Goal: Information Seeking & Learning: Find specific fact

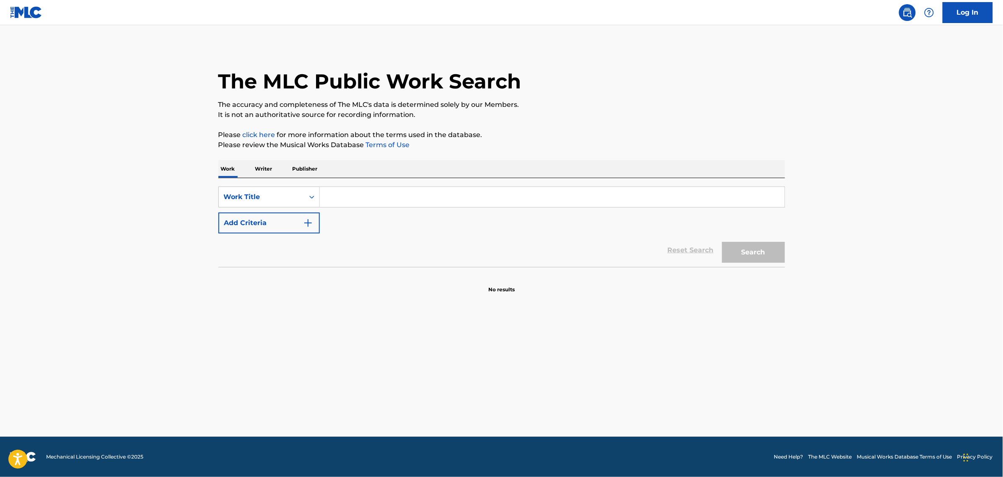
click at [298, 225] on button "Add Criteria" at bounding box center [268, 223] width 101 height 21
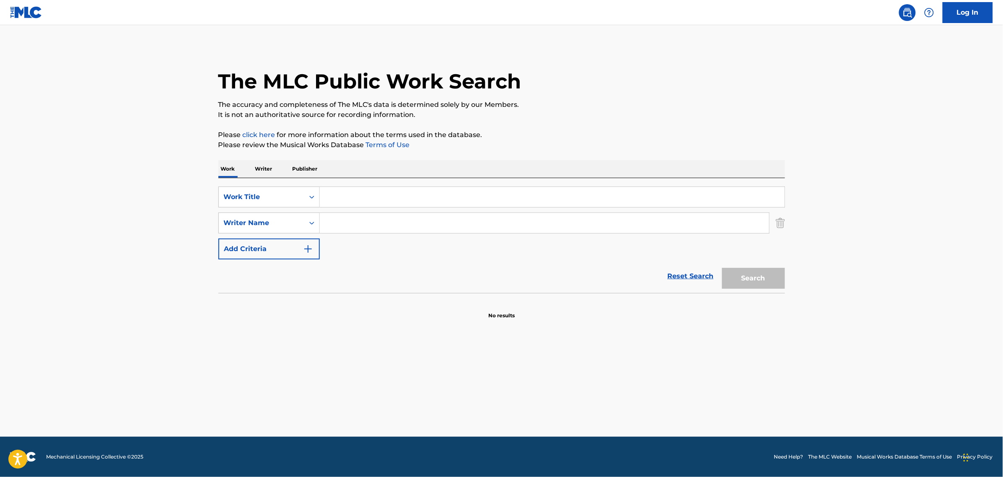
click at [348, 200] on input "Search Form" at bounding box center [552, 197] width 465 height 20
paste input "[GEOGRAPHIC_DATA] aka [GEOGRAPHIC_DATA]"
type input "[GEOGRAPHIC_DATA] aka [GEOGRAPHIC_DATA]"
click at [425, 221] on input "Search Form" at bounding box center [544, 223] width 449 height 20
paste input "[PERSON_NAME]"
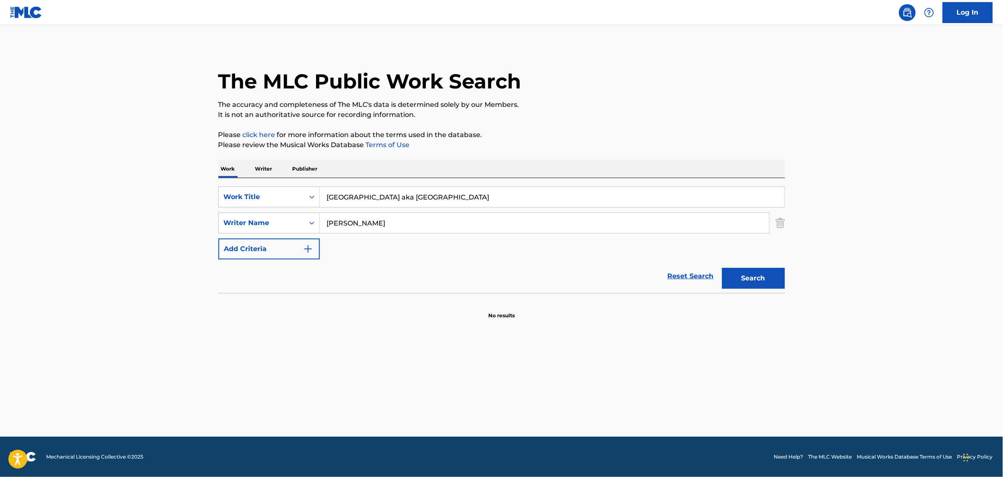
type input "[PERSON_NAME]"
click at [757, 275] on button "Search" at bounding box center [753, 278] width 63 height 21
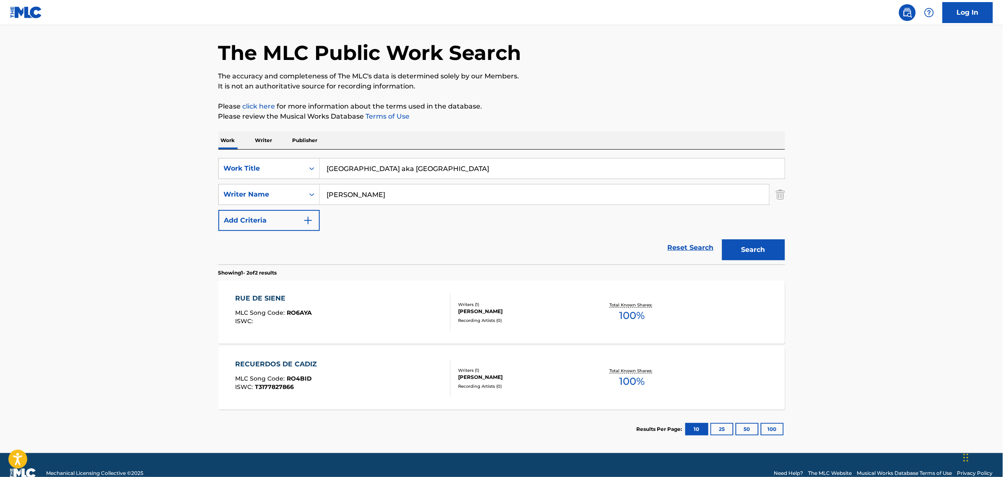
scroll to position [44, 0]
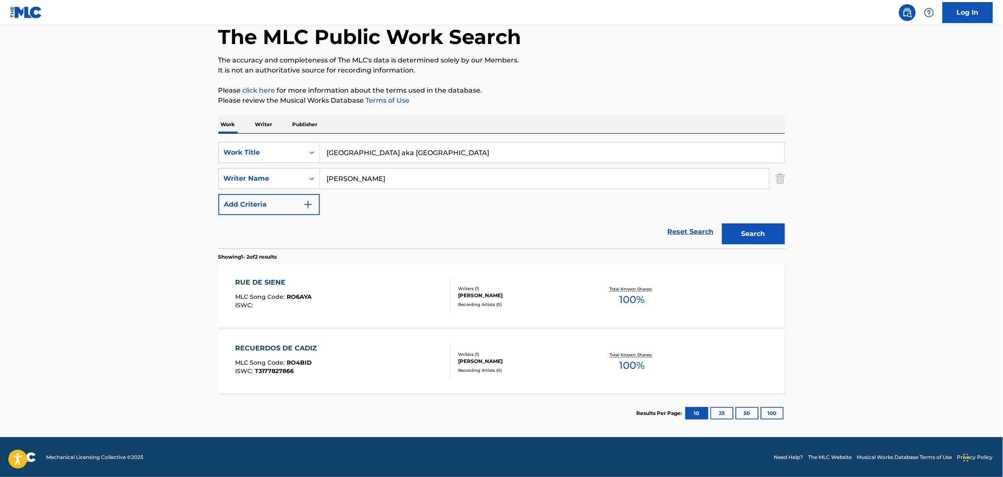
click at [365, 299] on div "RUE DE SIENE MLC Song Code : RO6AYA ISWC :" at bounding box center [342, 296] width 215 height 38
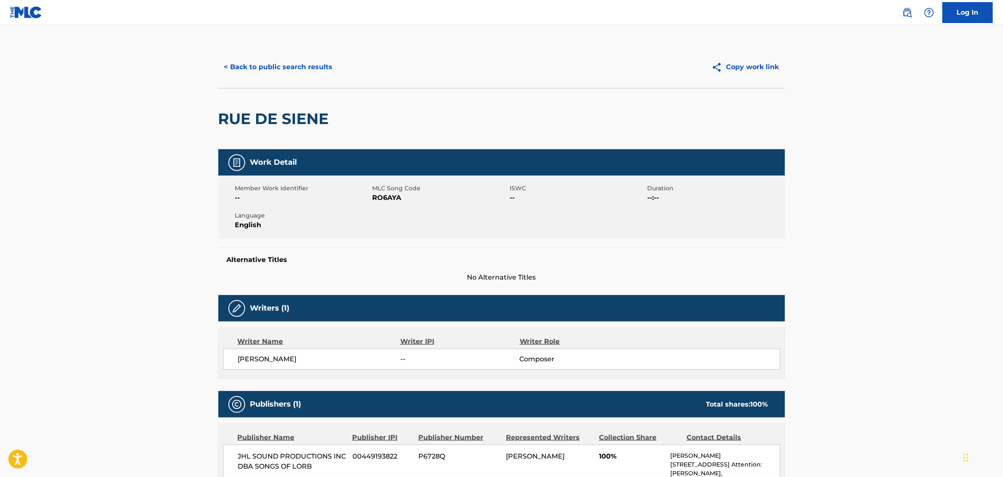
click at [387, 201] on span "RO6AYA" at bounding box center [440, 198] width 135 height 10
copy span "RO6AYA"
click at [292, 63] on button "< Back to public search results" at bounding box center [278, 67] width 120 height 21
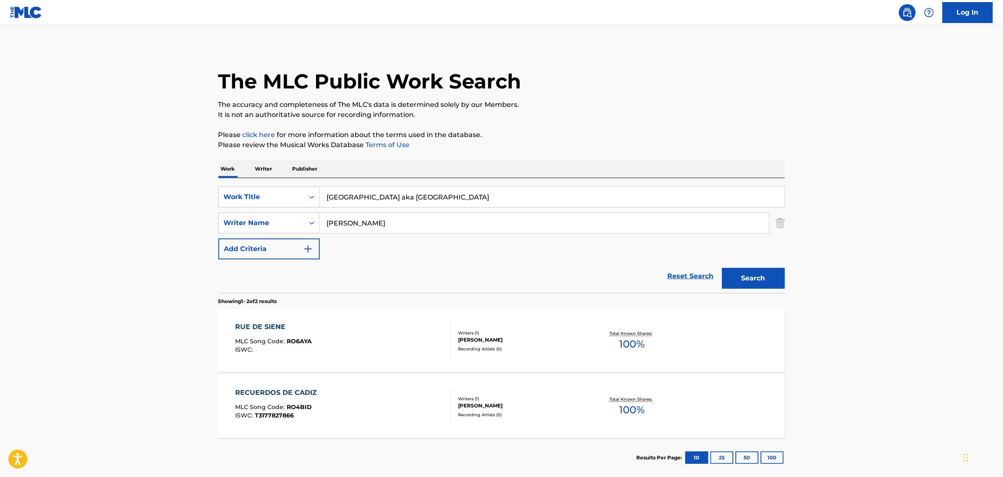
click at [395, 344] on div "RUE DE SIENE MLC Song Code : RO6AYA ISWC :" at bounding box center [342, 341] width 215 height 38
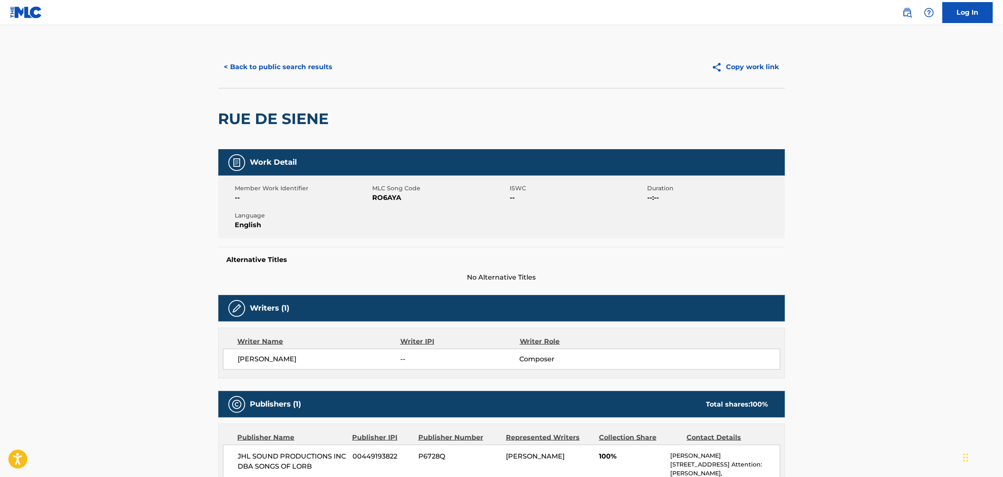
click at [302, 71] on button "< Back to public search results" at bounding box center [278, 67] width 120 height 21
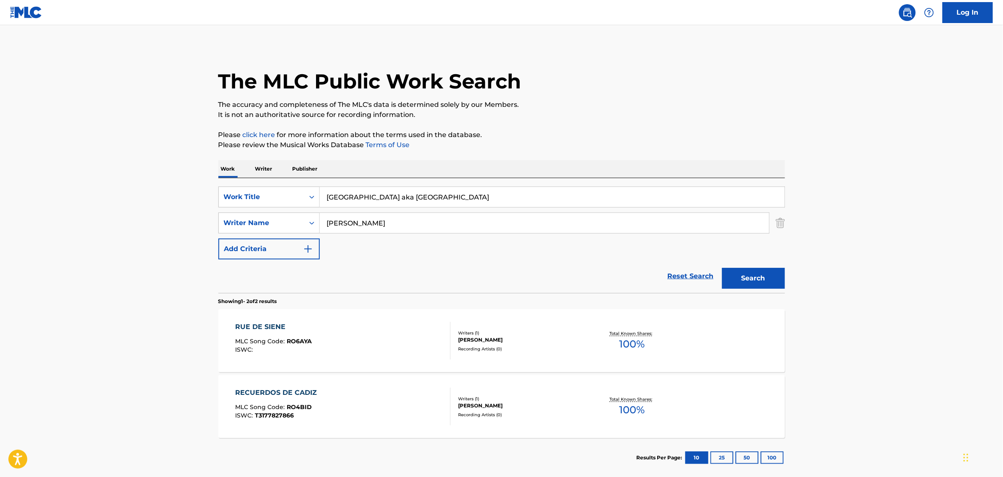
click at [447, 202] on input "[GEOGRAPHIC_DATA] aka [GEOGRAPHIC_DATA]" at bounding box center [552, 197] width 465 height 20
paste input "ekindl"
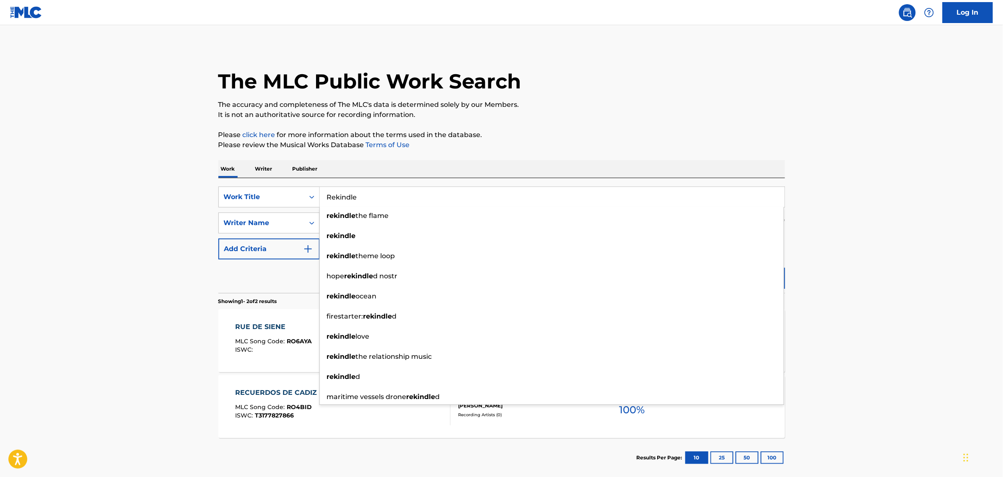
type input "Rekindle"
click at [822, 277] on main "The MLC Public Work Search The accuracy and completeness of The MLC's data is d…" at bounding box center [501, 253] width 1003 height 456
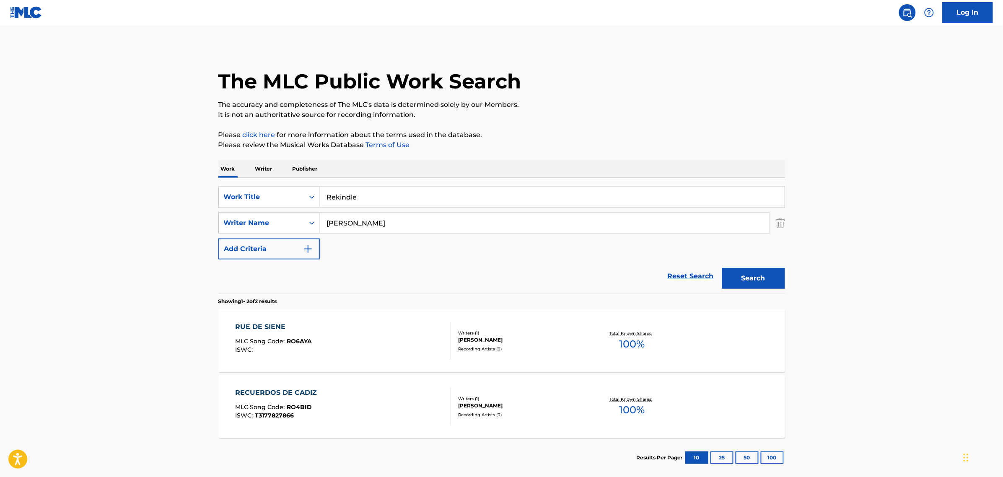
drag, startPoint x: 749, startPoint y: 284, endPoint x: 749, endPoint y: 277, distance: 6.7
click at [749, 281] on button "Search" at bounding box center [753, 278] width 63 height 21
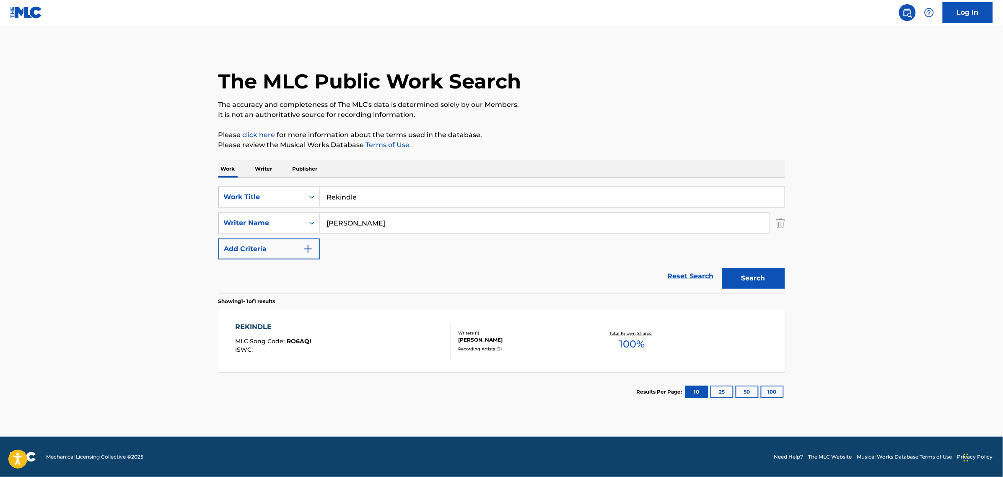
click at [361, 349] on div "REKINDLE MLC Song Code : RO6AQI ISWC :" at bounding box center [342, 341] width 215 height 38
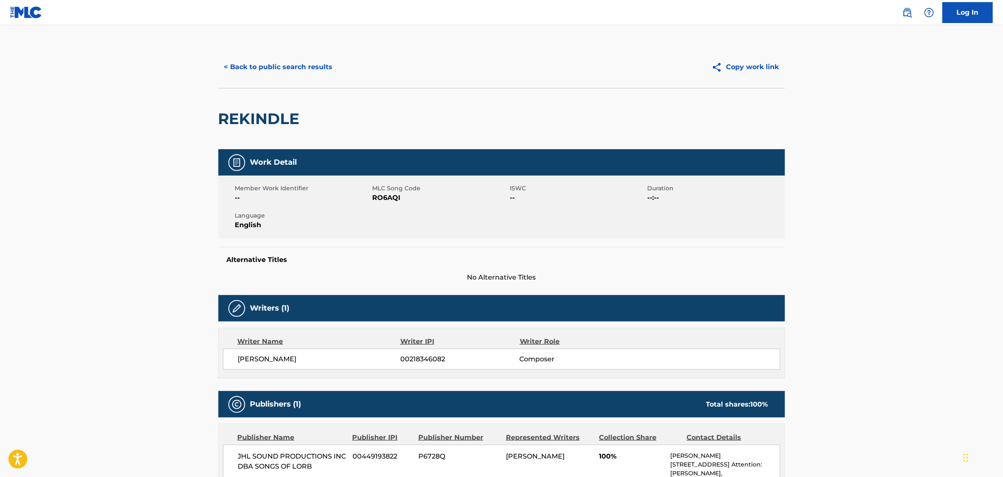
click at [392, 200] on span "RO6AQI" at bounding box center [440, 198] width 135 height 10
copy span "RO6AQI"
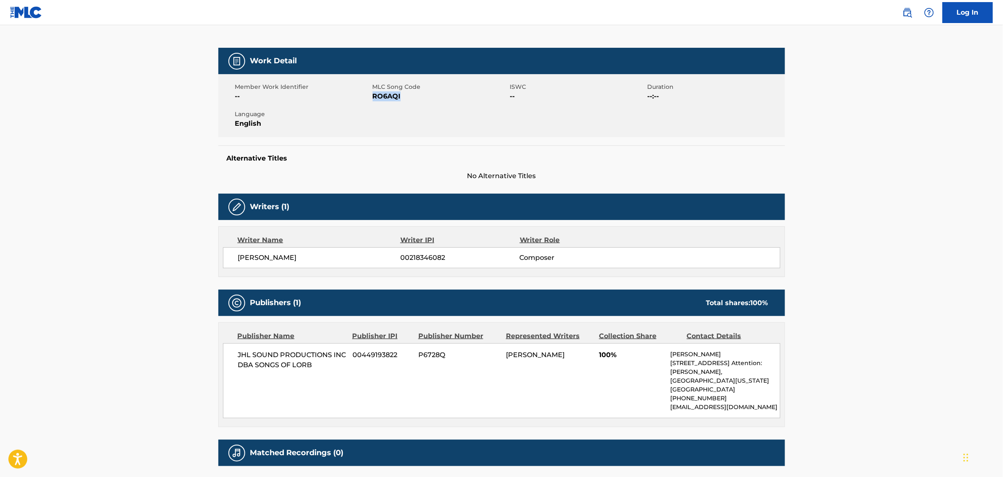
scroll to position [105, 0]
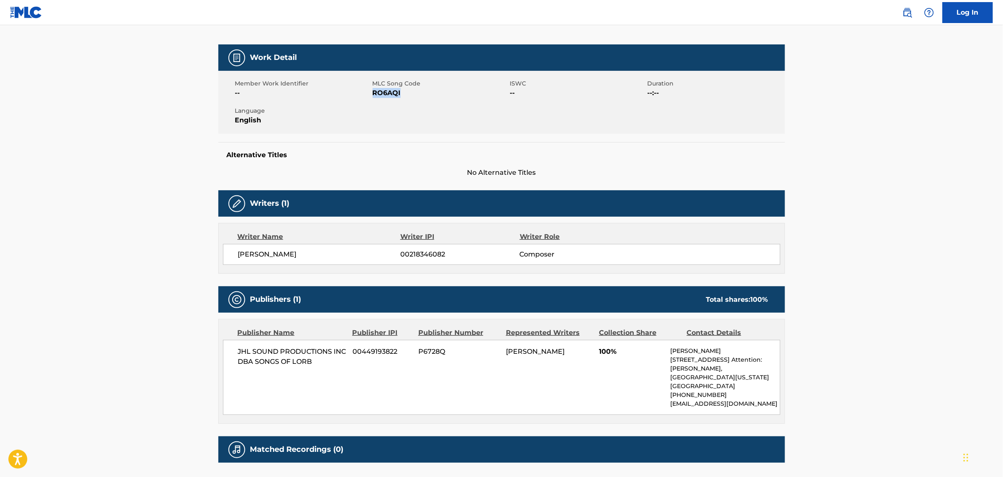
drag, startPoint x: 314, startPoint y: 252, endPoint x: 279, endPoint y: 258, distance: 34.9
click at [279, 258] on span "[PERSON_NAME]" at bounding box center [319, 254] width 163 height 10
copy span "[PERSON_NAME]"
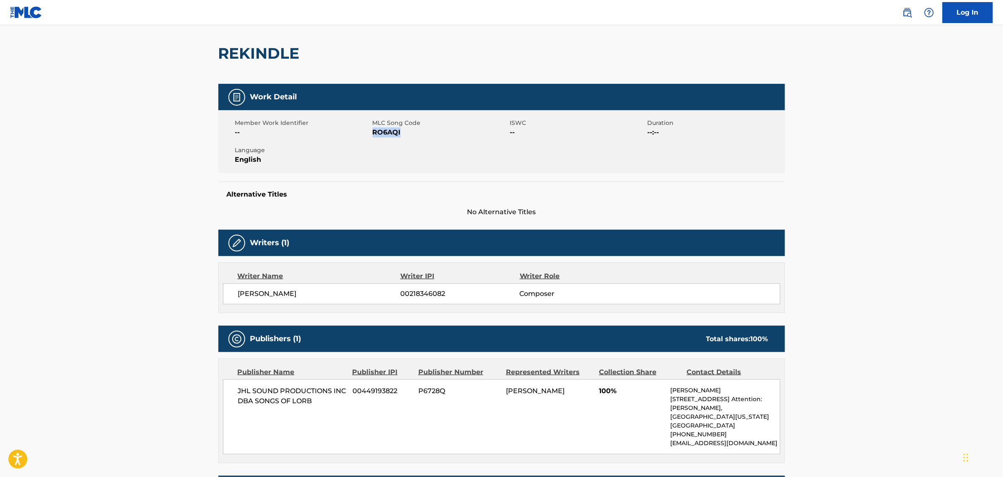
scroll to position [0, 0]
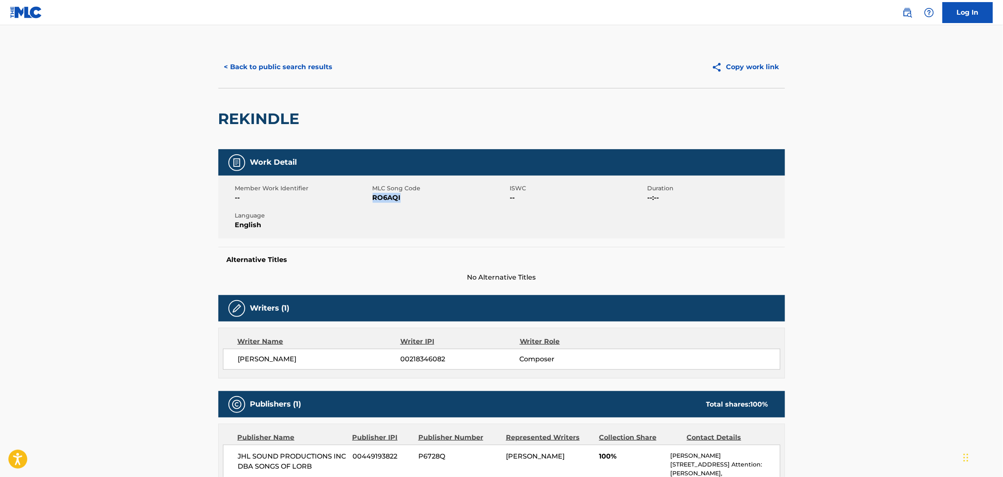
click at [315, 70] on button "< Back to public search results" at bounding box center [278, 67] width 120 height 21
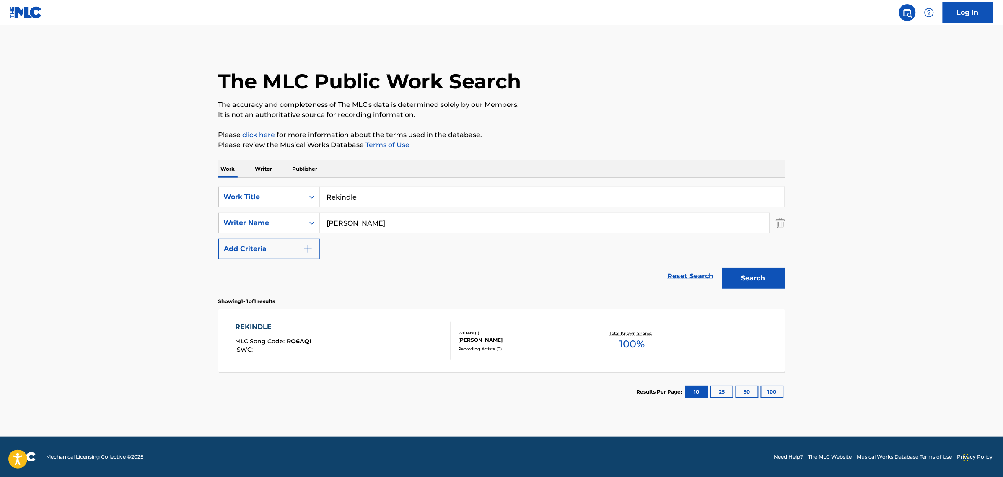
click at [388, 198] on input "Rekindle" at bounding box center [552, 197] width 465 height 20
paste input "Simpatico"
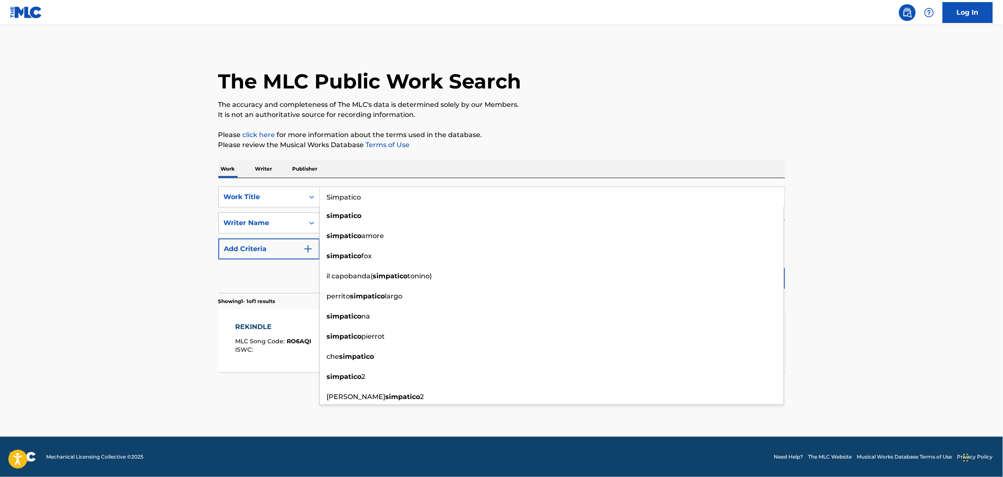
type input "Simpatico"
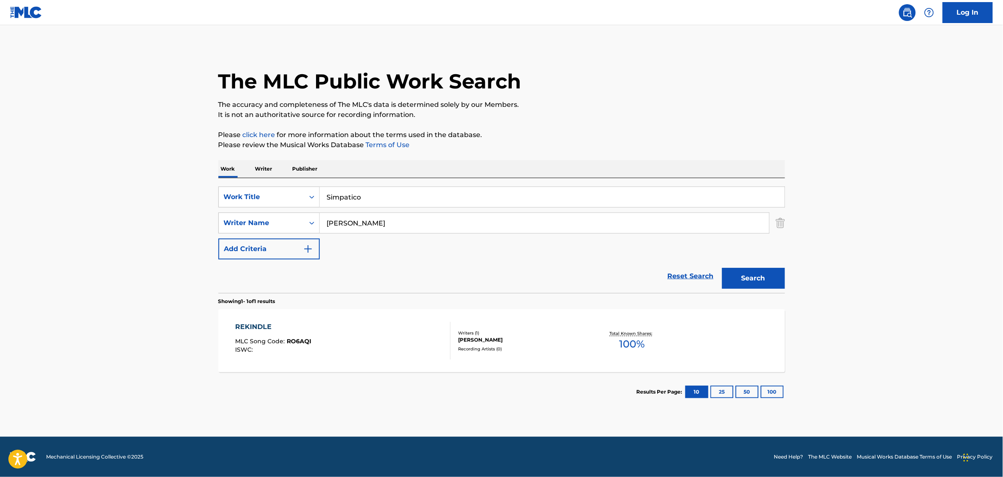
click at [651, 121] on div "The MLC Public Work Search The accuracy and completeness of The MLC's data is d…" at bounding box center [501, 228] width 587 height 365
click at [745, 274] on button "Search" at bounding box center [753, 278] width 63 height 21
click at [329, 340] on div "SIMPATICO MLC Song Code : S64LI3 ISWC :" at bounding box center [342, 341] width 215 height 38
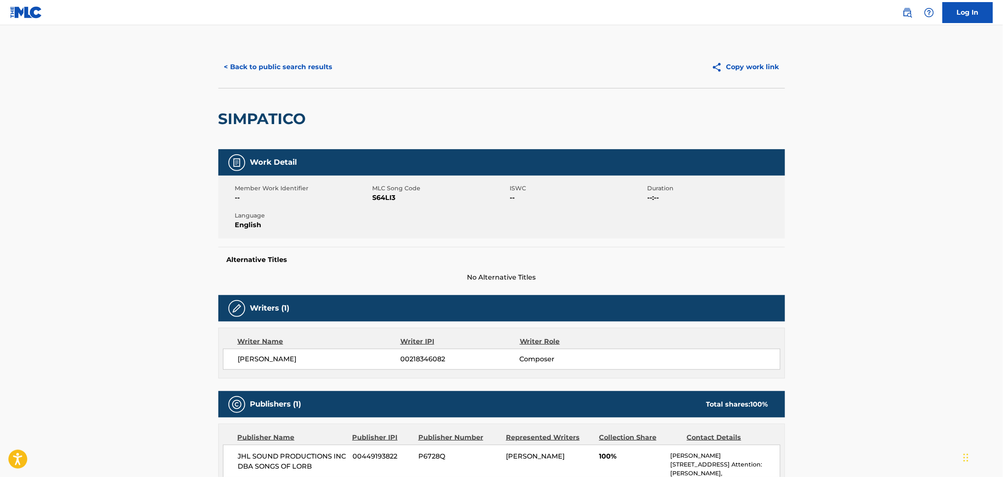
click at [389, 198] on span "S64LI3" at bounding box center [440, 198] width 135 height 10
click at [389, 197] on span "S64LI3" at bounding box center [440, 198] width 135 height 10
copy span "S64LI3"
click at [288, 66] on button "< Back to public search results" at bounding box center [278, 67] width 120 height 21
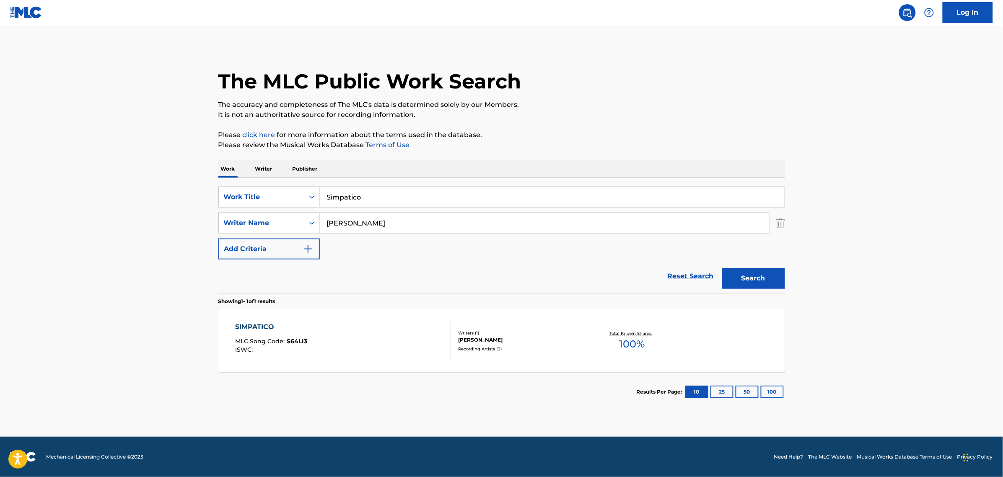
click at [435, 196] on input "Simpatico" at bounding box center [552, 197] width 465 height 20
paste input "Dreaming My Life Away"
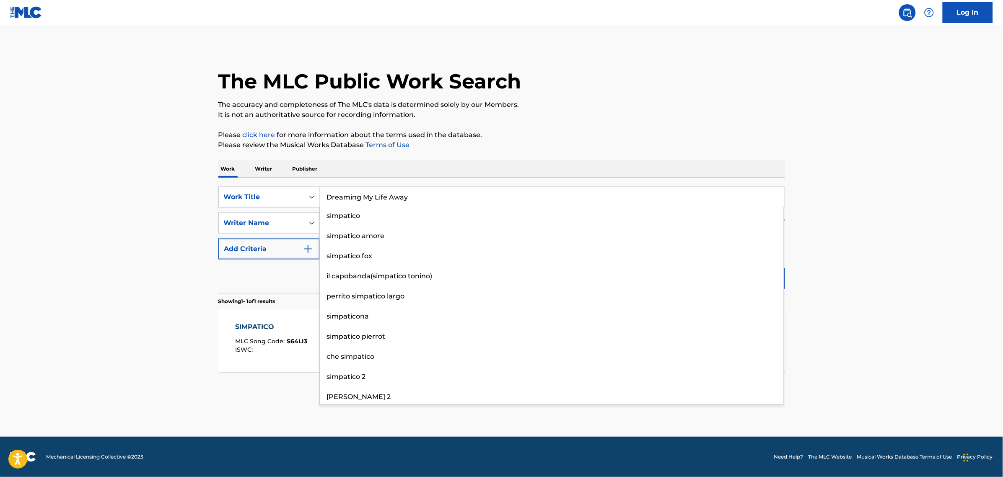
type input "Dreaming My Life Away"
click at [876, 258] on main "The MLC Public Work Search The accuracy and completeness of The MLC's data is d…" at bounding box center [501, 231] width 1003 height 412
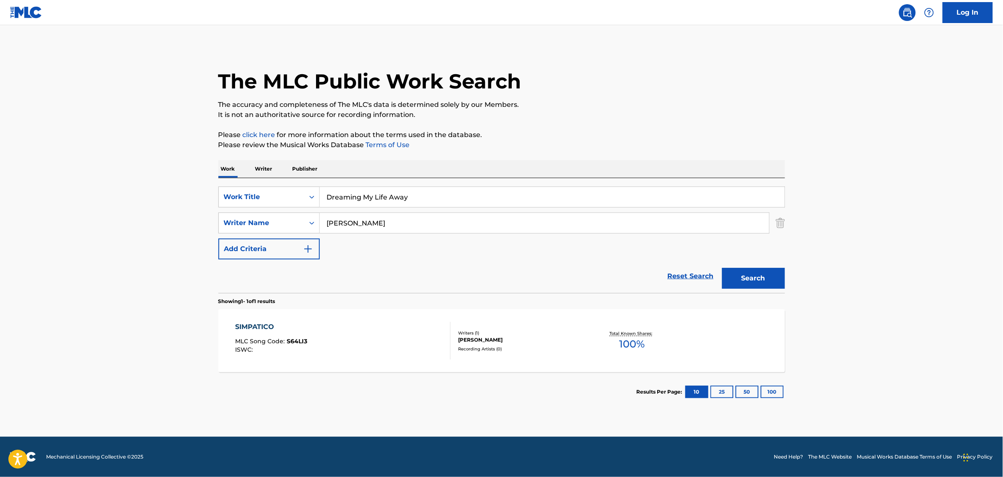
click at [732, 277] on button "Search" at bounding box center [753, 278] width 63 height 21
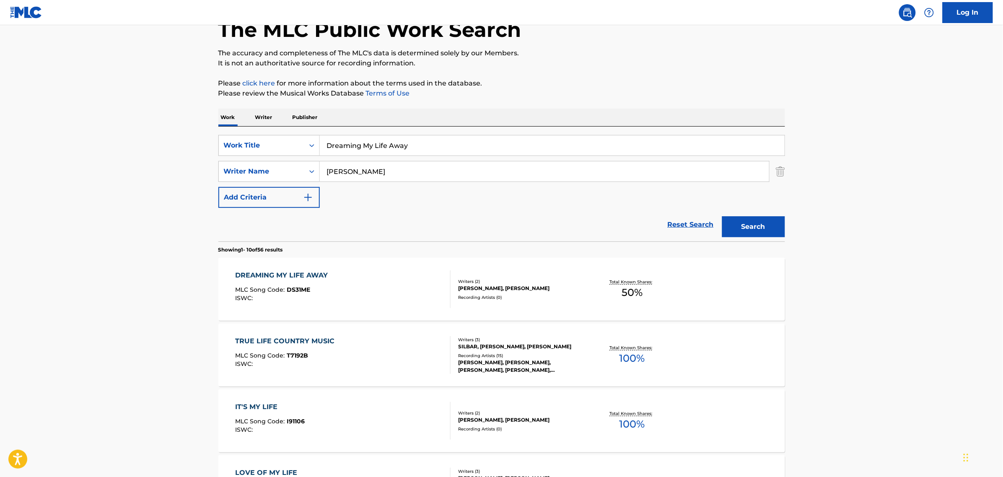
scroll to position [105, 0]
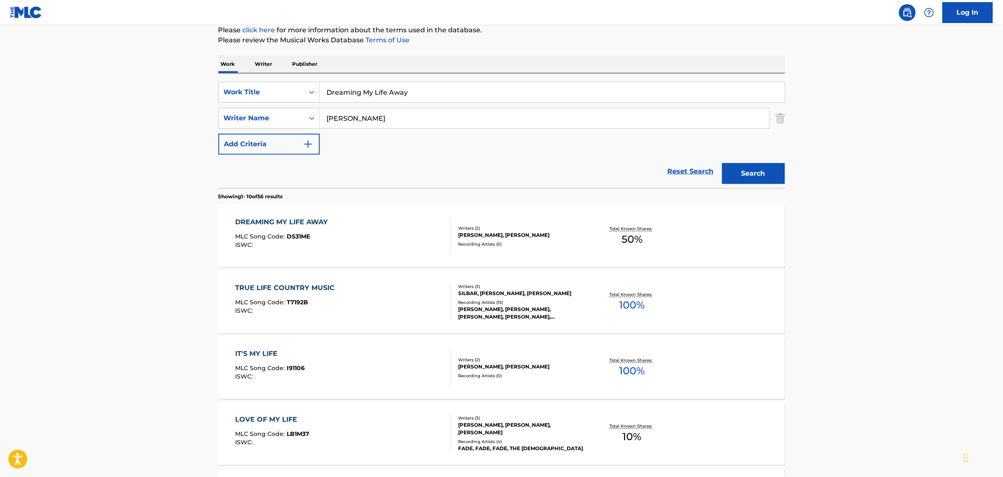
click at [381, 238] on div "DREAMING MY LIFE AWAY MLC Song Code : DS31ME ISWC :" at bounding box center [342, 236] width 215 height 38
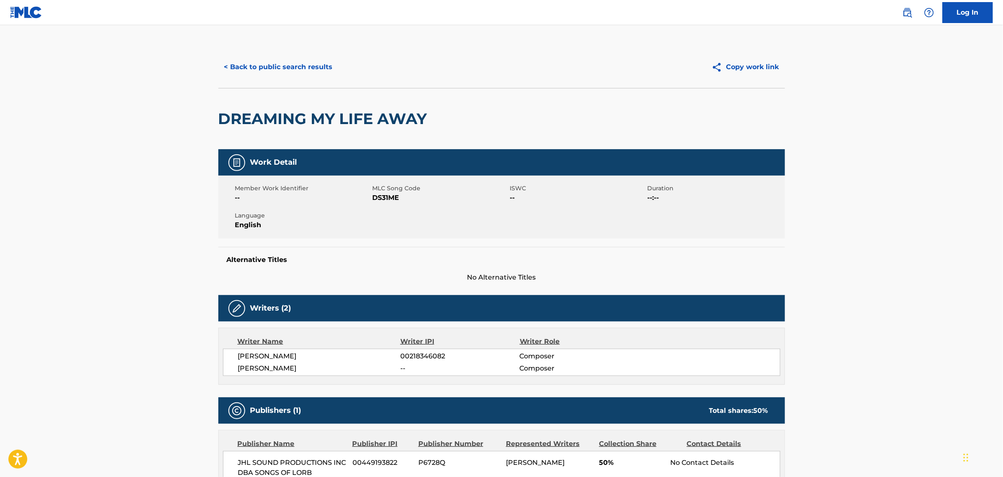
click at [379, 198] on span "DS31ME" at bounding box center [440, 198] width 135 height 10
copy span "DS31ME"
click at [283, 65] on button "< Back to public search results" at bounding box center [278, 67] width 120 height 21
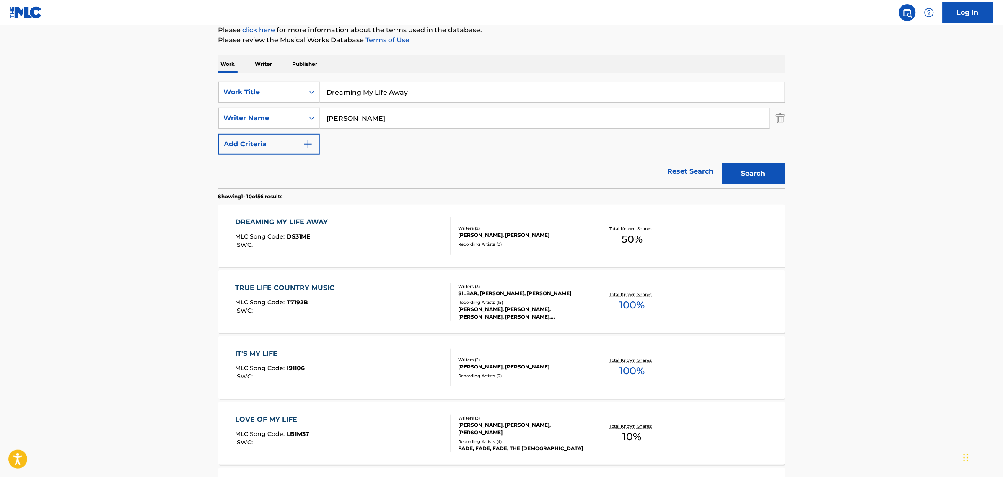
click at [424, 95] on input "Dreaming My Life Away" at bounding box center [552, 92] width 465 height 20
paste input "Over Eas"
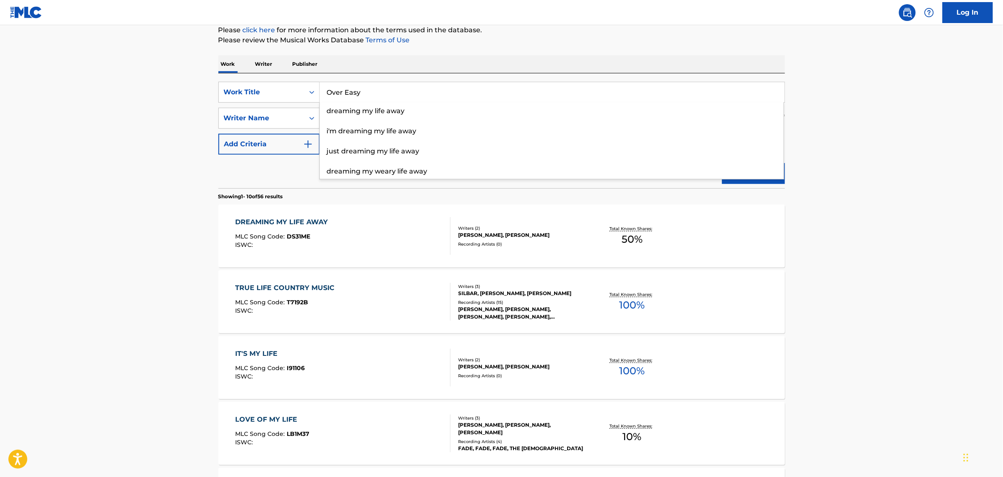
type input "Over Easy"
click at [914, 183] on main "The MLC Public Work Search The accuracy and completeness of The MLC's data is d…" at bounding box center [501, 413] width 1003 height 987
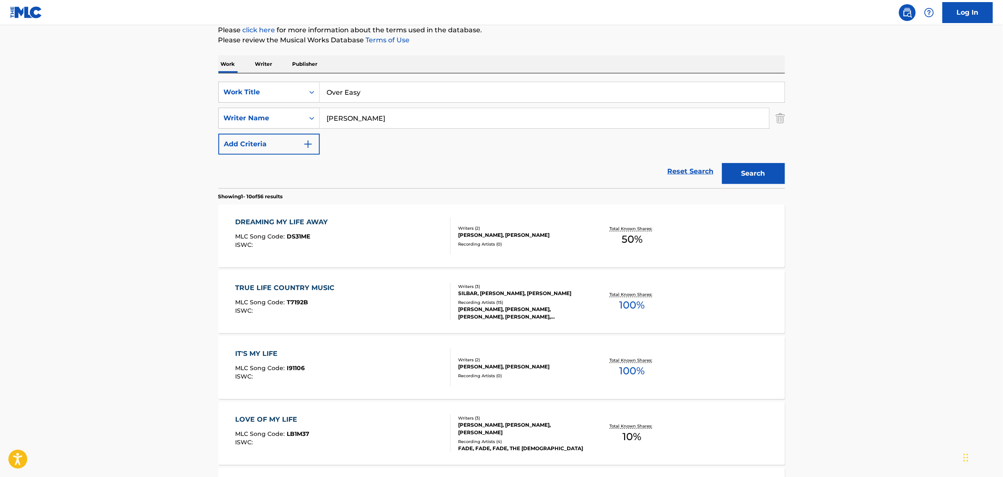
click at [747, 173] on button "Search" at bounding box center [753, 173] width 63 height 21
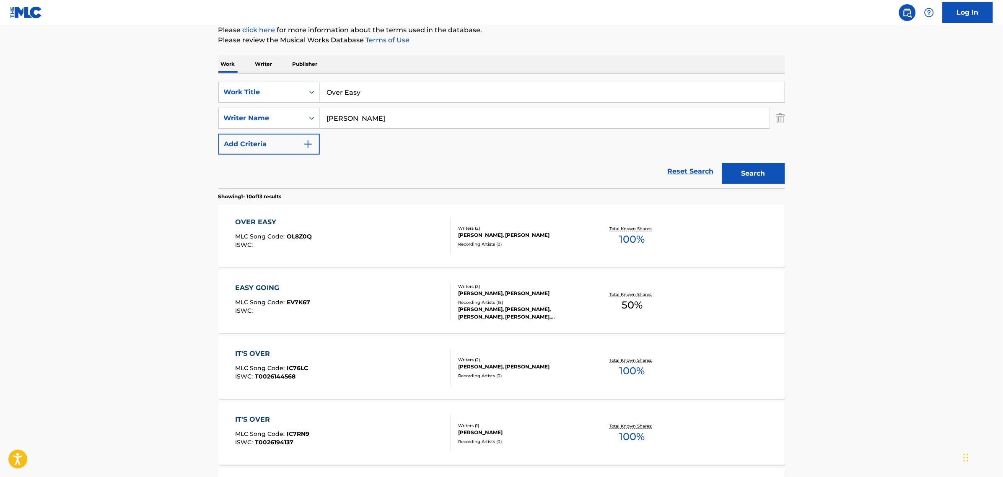
click at [393, 228] on div "OVER EASY MLC Song Code : OL8Z0Q ISWC :" at bounding box center [342, 236] width 215 height 38
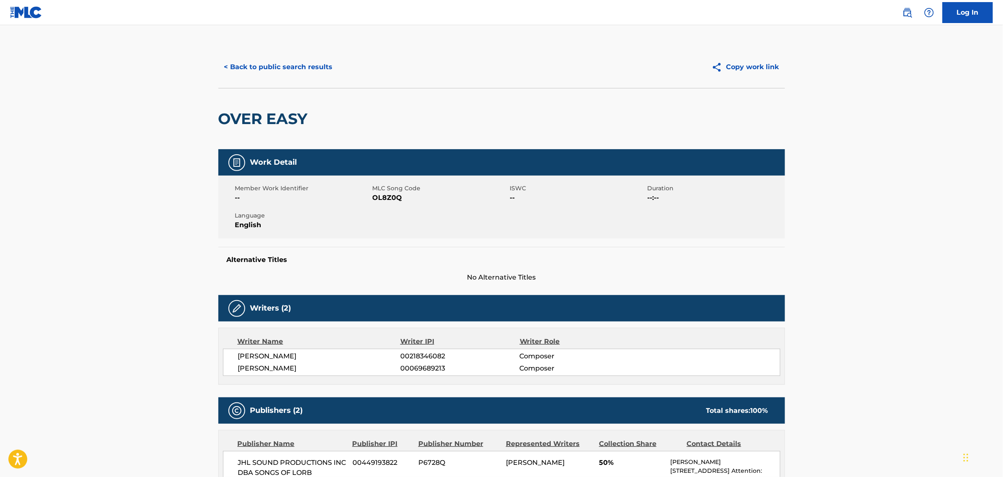
click at [390, 198] on span "OL8Z0Q" at bounding box center [440, 198] width 135 height 10
copy span "OL8Z0Q"
